Goal: Find specific page/section: Find specific page/section

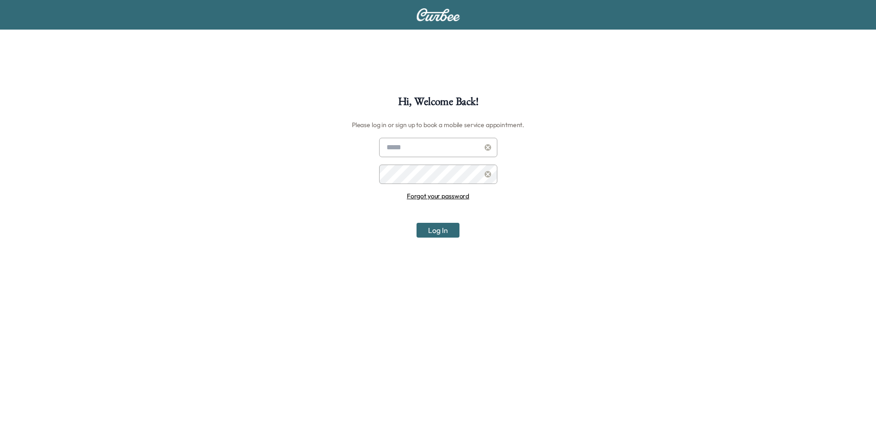
type input "**********"
click at [442, 236] on button "Log In" at bounding box center [438, 230] width 43 height 15
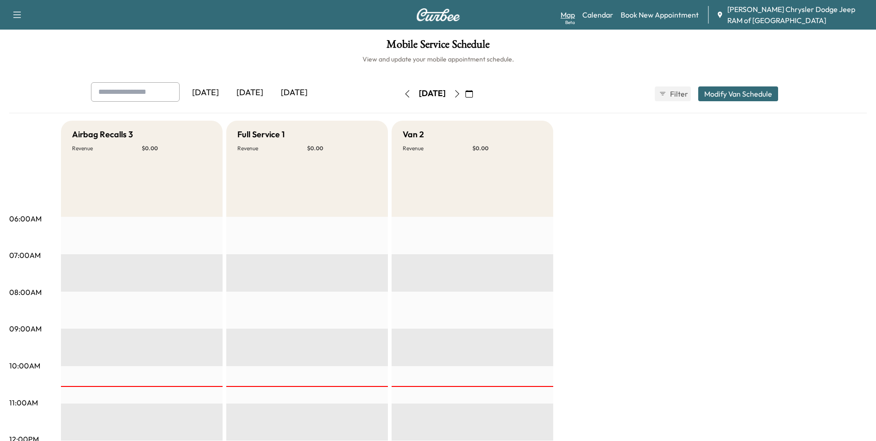
click at [571, 12] on link "Map Beta" at bounding box center [568, 14] width 14 height 11
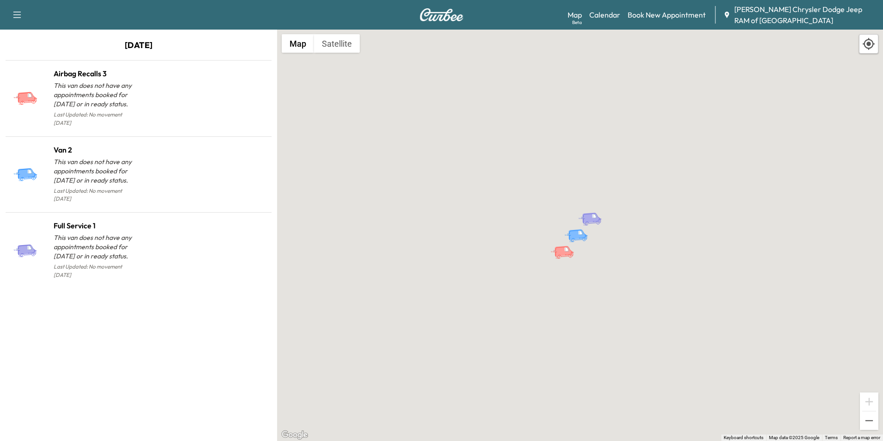
click at [393, 166] on div "To activate drag with keyboard, press Alt + Enter. Once in keyboard drag state,…" at bounding box center [580, 235] width 606 height 411
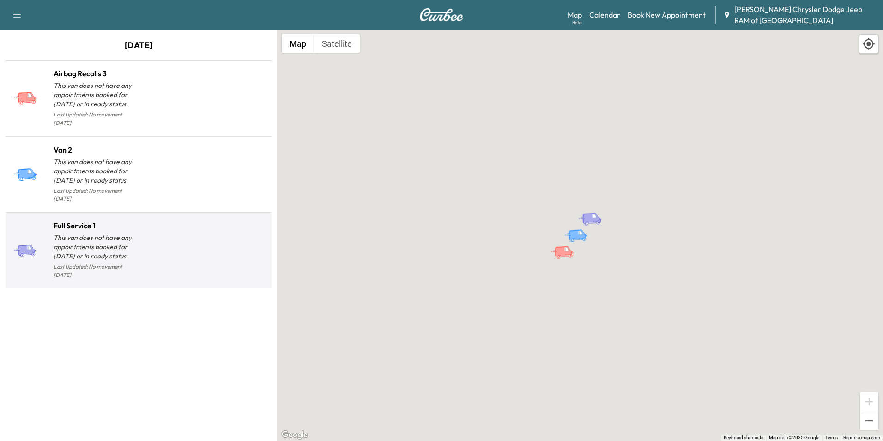
click at [229, 250] on div at bounding box center [203, 254] width 129 height 54
click at [214, 234] on div at bounding box center [203, 254] width 129 height 54
click at [211, 229] on div at bounding box center [203, 254] width 129 height 54
click at [210, 229] on div at bounding box center [203, 254] width 129 height 54
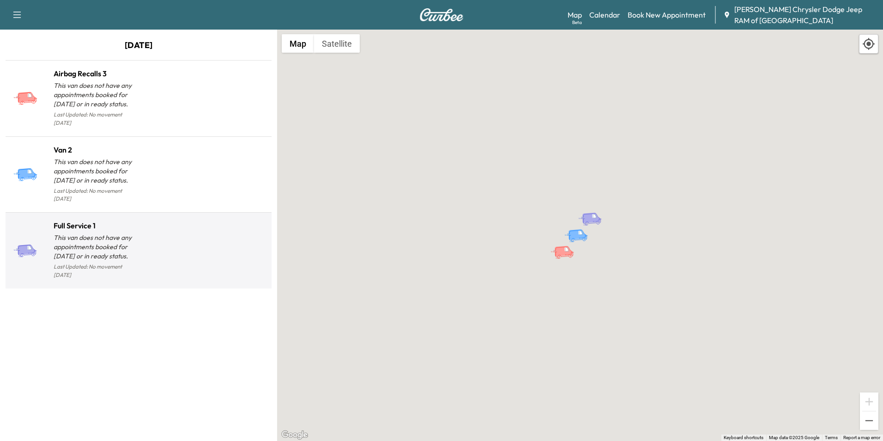
click at [210, 229] on div at bounding box center [203, 254] width 129 height 54
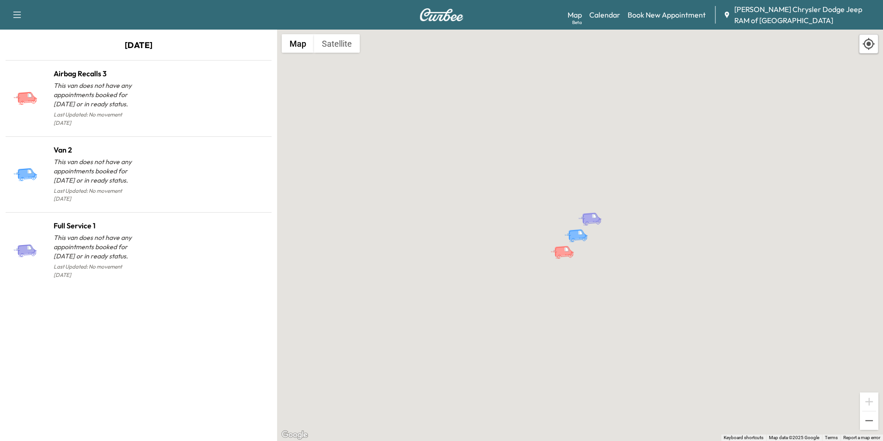
click at [273, 401] on div "[DATE] Airbag Recalls 3 This van does not have any appointments booked for [DAT…" at bounding box center [138, 235] width 277 height 411
click at [427, 237] on div "To activate drag with keyboard, press Alt + Enter. Once in keyboard drag state,…" at bounding box center [580, 235] width 606 height 411
click at [296, 49] on button "Map" at bounding box center [298, 43] width 32 height 18
click at [333, 41] on button "Satellite" at bounding box center [337, 43] width 46 height 18
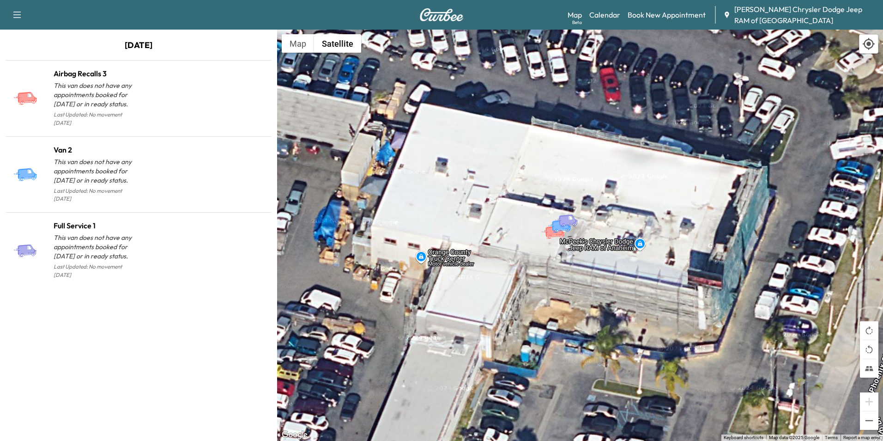
drag, startPoint x: 569, startPoint y: 253, endPoint x: 550, endPoint y: 242, distance: 22.1
click at [550, 242] on div "To activate drag with keyboard, press Alt + Enter. Once in keyboard drag state,…" at bounding box center [580, 235] width 606 height 411
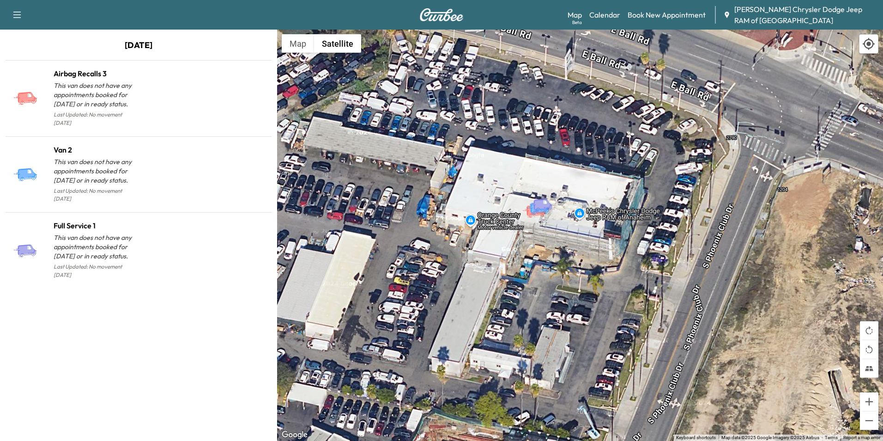
click at [580, 235] on div at bounding box center [883, 235] width 606 height 0
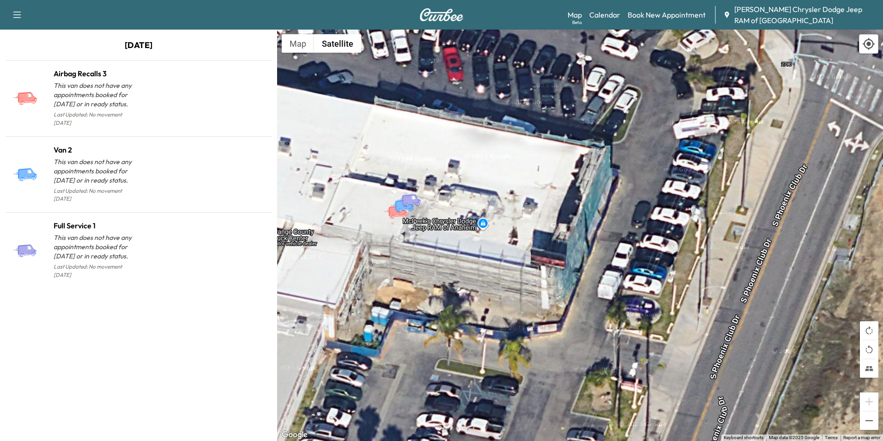
drag, startPoint x: 430, startPoint y: 180, endPoint x: 496, endPoint y: 341, distance: 174.1
click at [496, 341] on div "To activate drag with keyboard, press Alt + Enter. Once in keyboard drag state,…" at bounding box center [580, 235] width 606 height 411
